Goal: Task Accomplishment & Management: Manage account settings

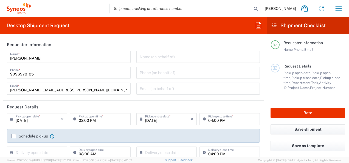
type input "Mahārāshtra"
type input "[GEOGRAPHIC_DATA]"
type input "Syneos Health India Private Limited"
click at [338, 7] on icon "button" at bounding box center [338, 8] width 9 height 9
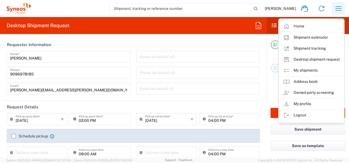
type input "4010"
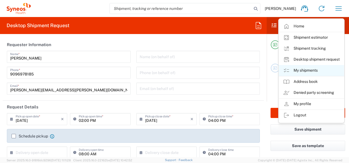
click at [306, 68] on link "My shipments" at bounding box center [311, 70] width 65 height 11
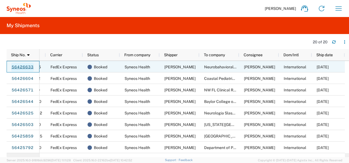
click at [26, 67] on link "56426633" at bounding box center [22, 67] width 23 height 9
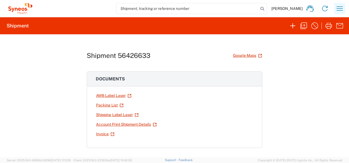
click at [336, 10] on icon "button" at bounding box center [339, 8] width 9 height 9
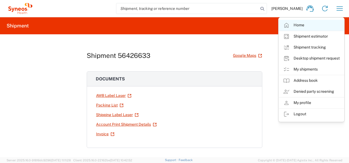
click at [300, 27] on link "Home" at bounding box center [311, 25] width 65 height 11
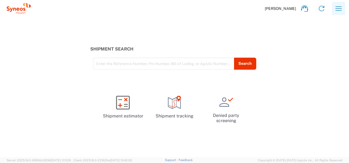
click at [340, 9] on icon "button" at bounding box center [338, 8] width 9 height 9
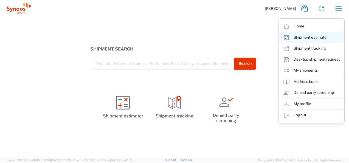
click at [315, 38] on link "Shipment estimator" at bounding box center [311, 37] width 65 height 11
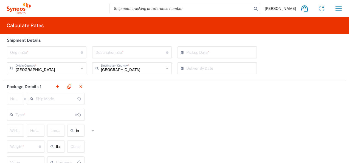
type input "US Dollar"
click at [336, 8] on icon "button" at bounding box center [339, 8] width 6 height 4
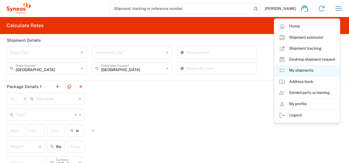
click at [305, 72] on link "My shipments" at bounding box center [306, 70] width 65 height 11
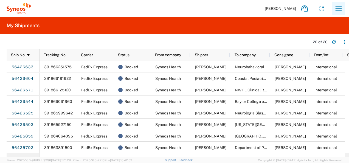
click at [338, 13] on icon "button" at bounding box center [338, 8] width 9 height 9
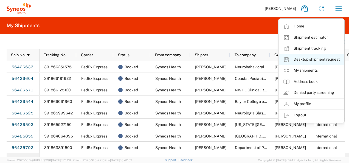
click at [316, 64] on link "Desktop shipment request" at bounding box center [311, 59] width 65 height 11
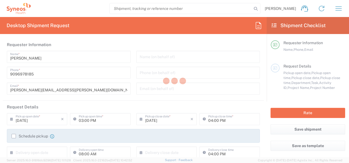
type input "4010"
type input "Mahārāshtra"
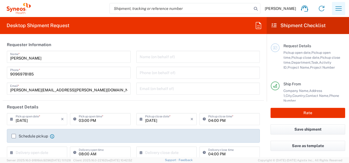
click at [334, 9] on icon "button" at bounding box center [338, 8] width 9 height 9
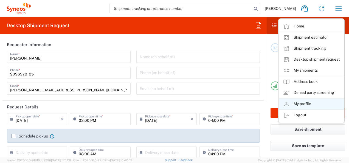
click at [299, 106] on link "My profile" at bounding box center [311, 104] width 65 height 11
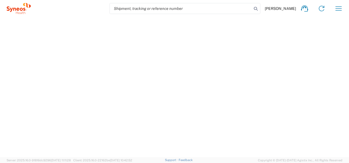
select select "MH"
select select "IN"
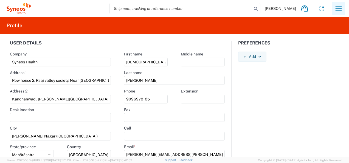
click at [335, 7] on icon "button" at bounding box center [338, 8] width 9 height 9
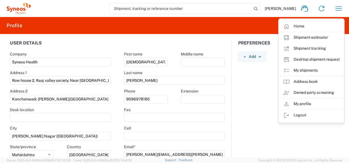
click at [85, 12] on div "[PERSON_NAME] Home Shipment estimator Shipment tracking Desktop shipment reques…" at bounding box center [189, 8] width 316 height 13
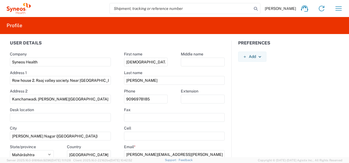
click at [101, 7] on div "[PERSON_NAME] Home Shipment estimator Shipment tracking Desktop shipment reques…" at bounding box center [189, 8] width 316 height 13
click at [25, 8] on icon at bounding box center [19, 8] width 24 height 11
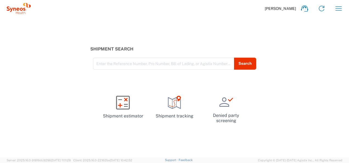
click at [201, 38] on div "Shipment Search Enter the Reference Number, Pro Number, Bill of Lading, or Agis…" at bounding box center [174, 87] width 349 height 140
click at [340, 12] on icon "button" at bounding box center [338, 8] width 9 height 9
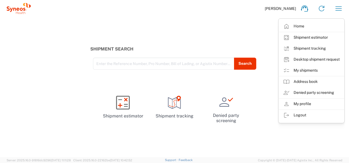
click at [236, 28] on div "Shipment Search Enter the Reference Number, Pro Number, Bill of Lading, or Agis…" at bounding box center [174, 87] width 349 height 140
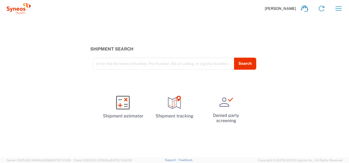
click at [245, 25] on div "Shipment Search Enter the Reference Number, Pro Number, Bill of Lading, or Agis…" at bounding box center [174, 87] width 349 height 140
click at [161, 16] on agx-form-navbar "[PERSON_NAME] Home Shipment estimator Shipment tracking Desktop shipment reques…" at bounding box center [174, 8] width 349 height 17
click at [161, 151] on div "Shipment Search Enter the Reference Number, Pro Number, Bill of Lading, or Agis…" at bounding box center [174, 87] width 349 height 140
